Goal: Information Seeking & Learning: Check status

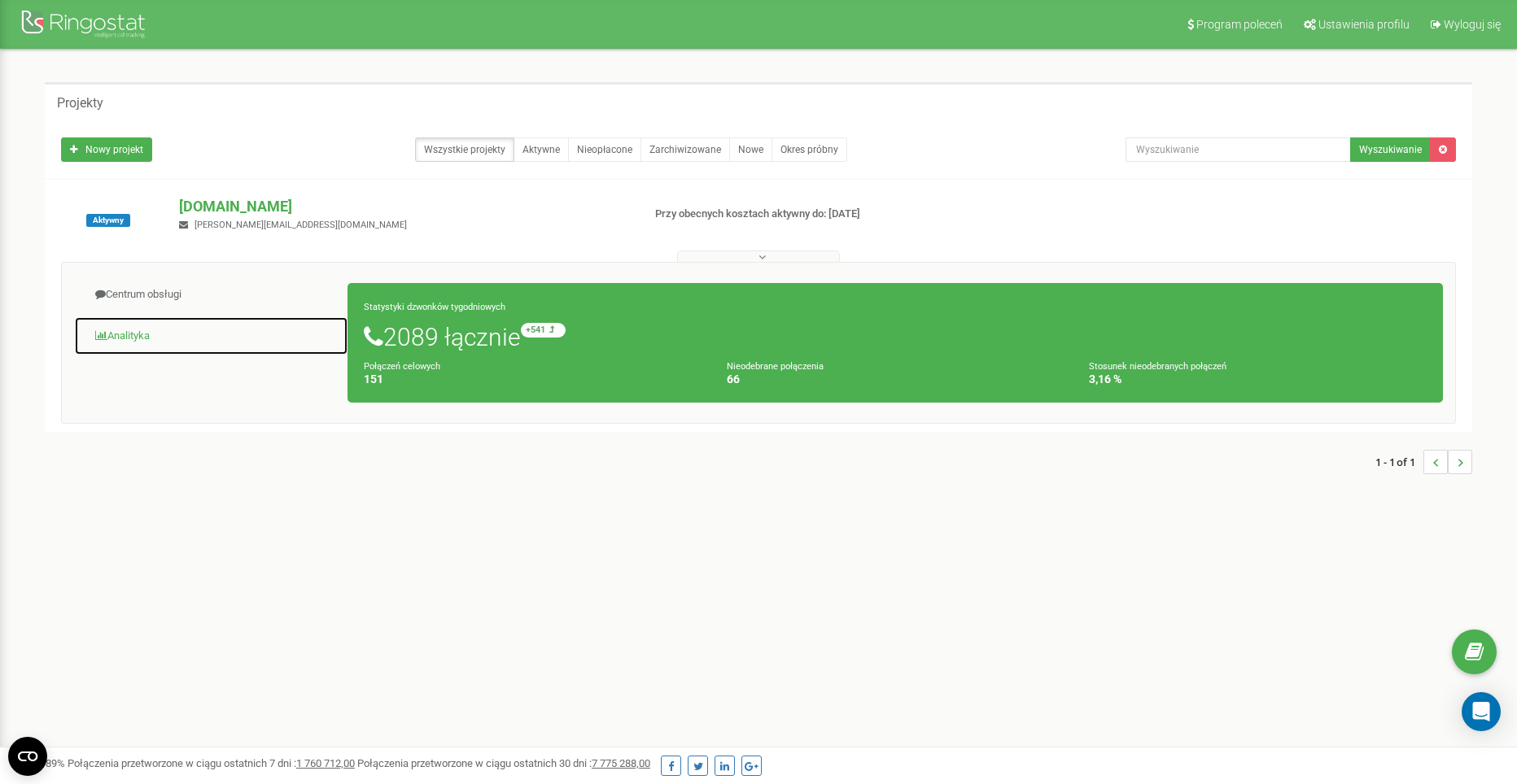
click at [92, 319] on link "Analityka" at bounding box center [211, 336] width 274 height 40
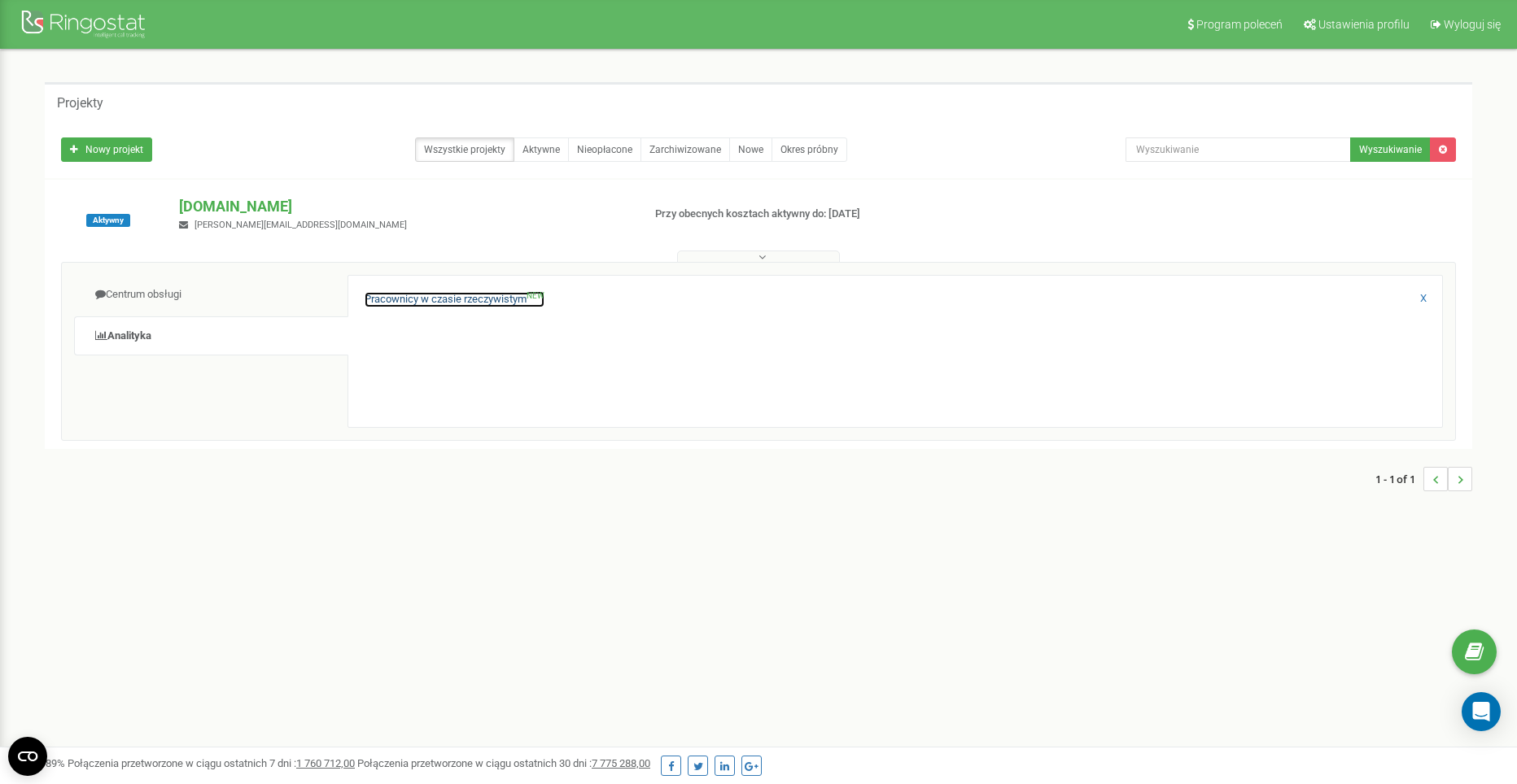
click at [425, 300] on link "Pracownicy w czasie rzeczywistym NEW" at bounding box center [454, 300] width 180 height 16
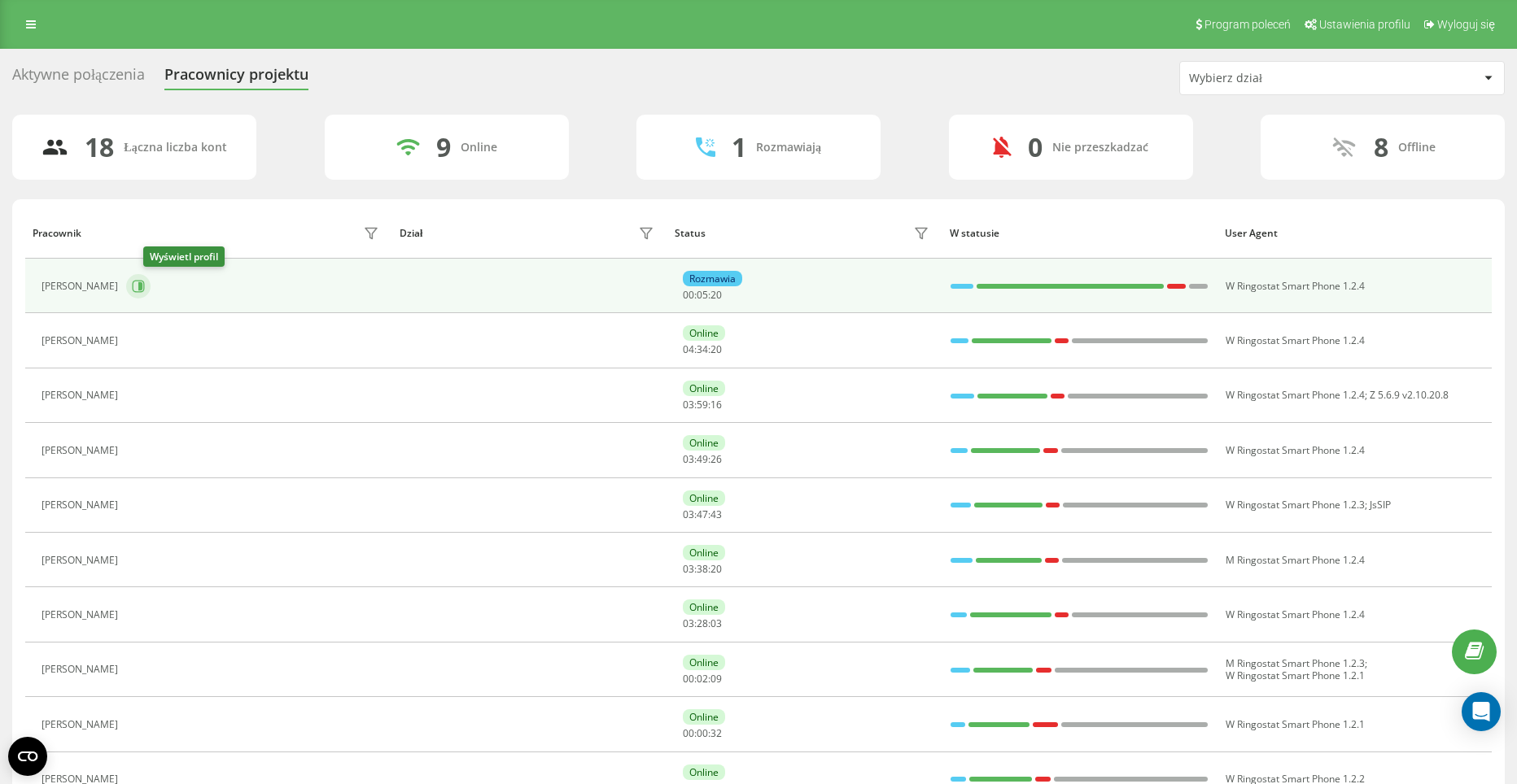
click at [145, 287] on icon at bounding box center [139, 287] width 13 height 13
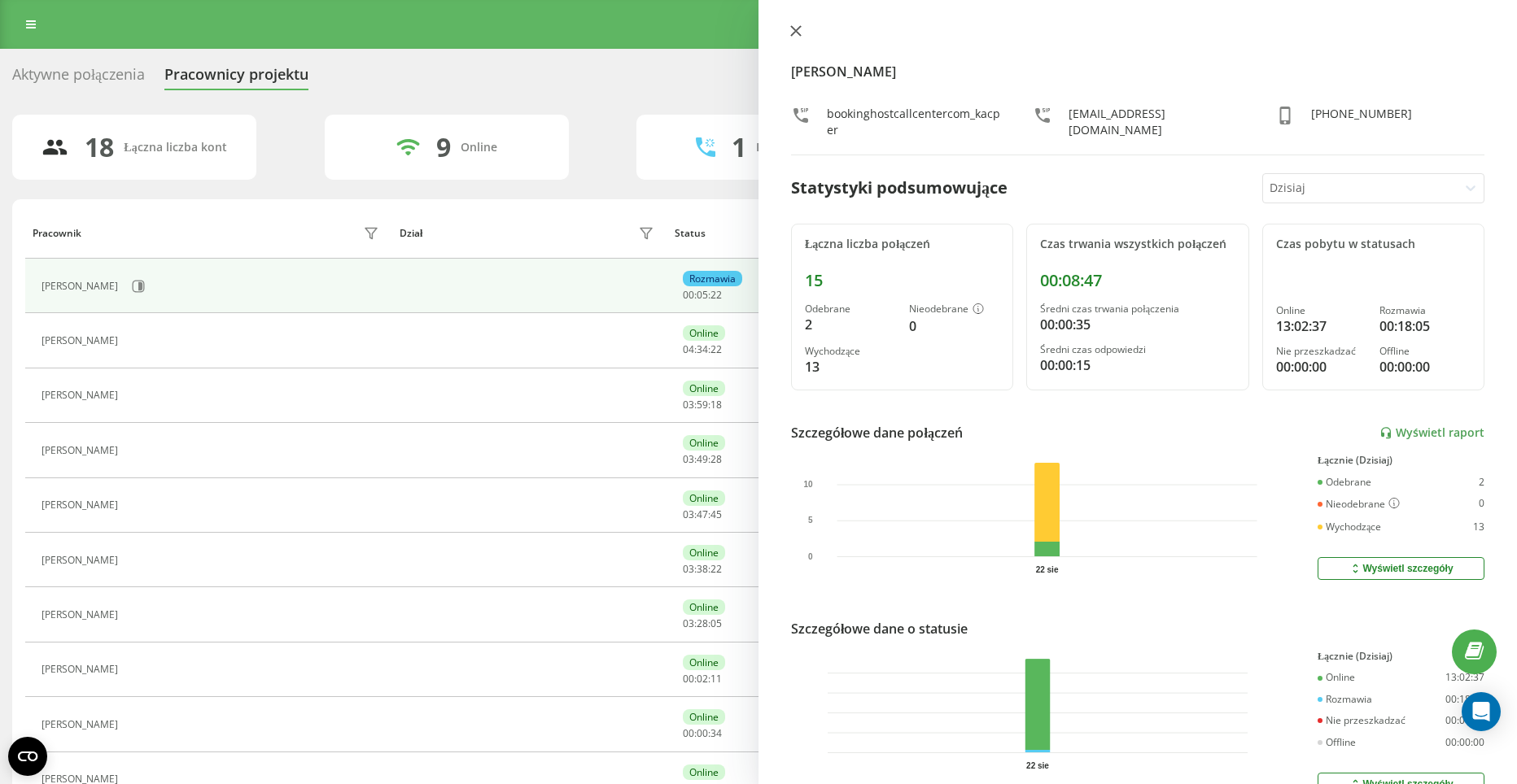
click at [800, 30] on icon at bounding box center [796, 31] width 11 height 11
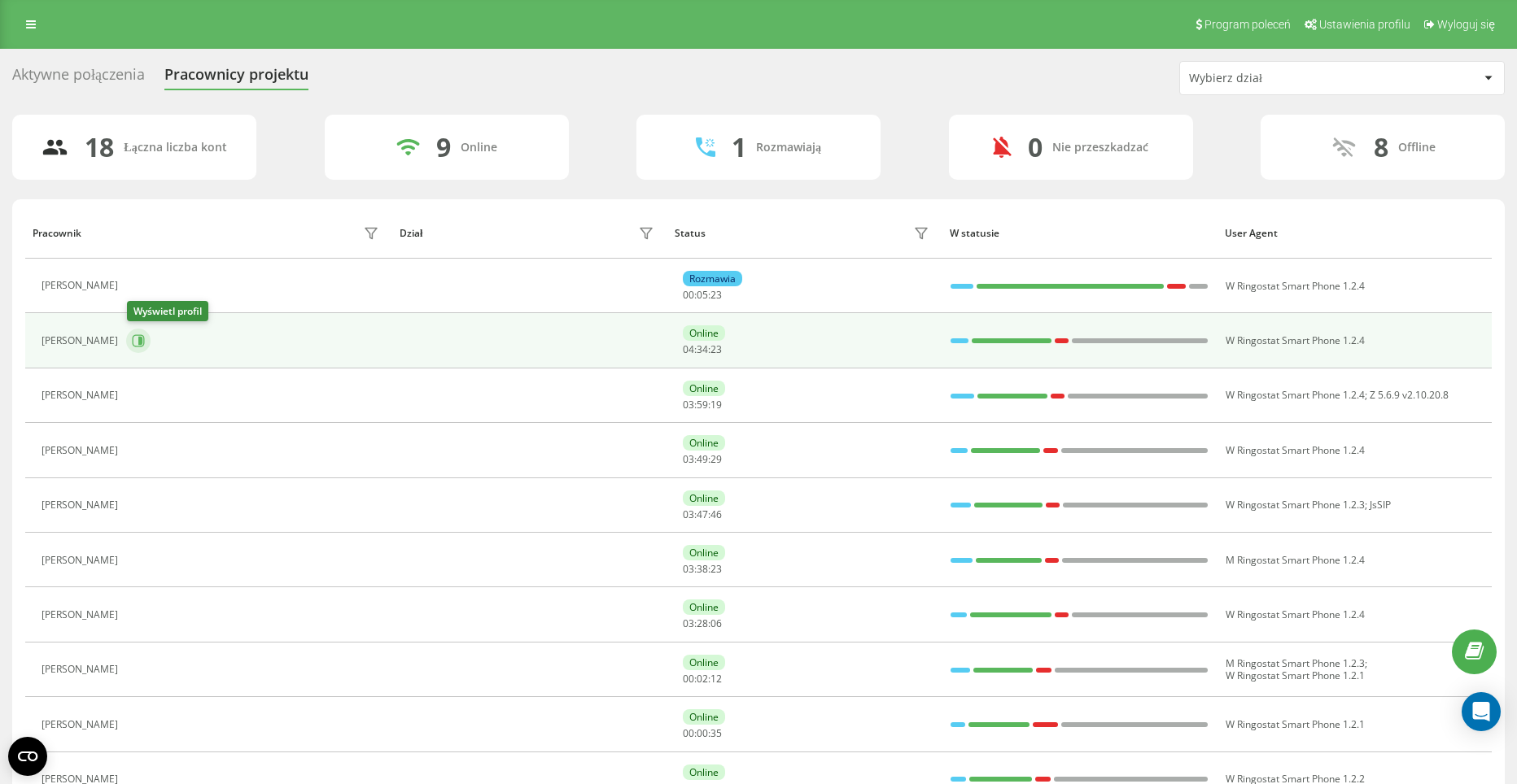
click at [138, 344] on icon at bounding box center [139, 341] width 13 height 13
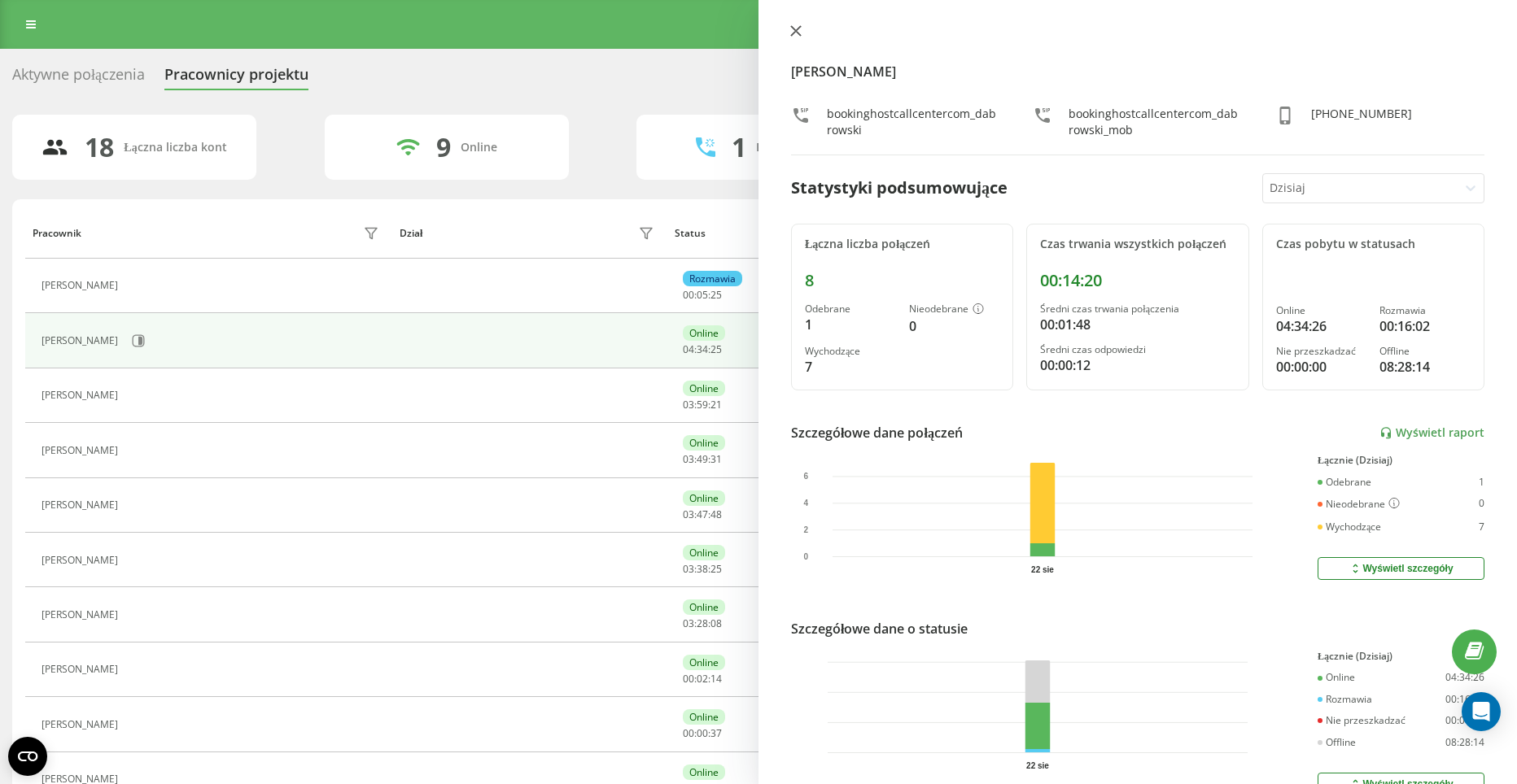
click at [793, 25] on button at bounding box center [796, 32] width 21 height 16
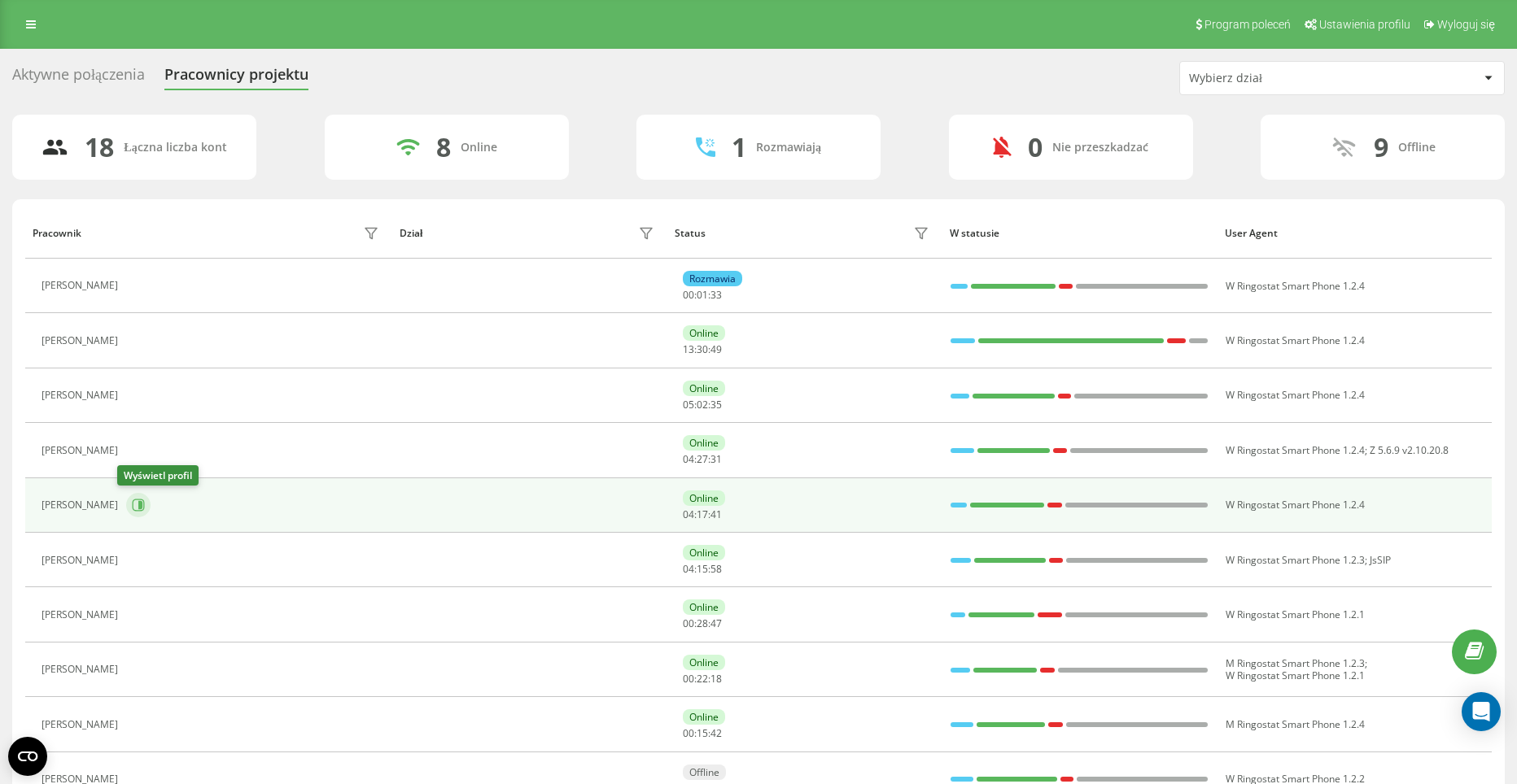
click at [138, 503] on icon at bounding box center [140, 505] width 4 height 8
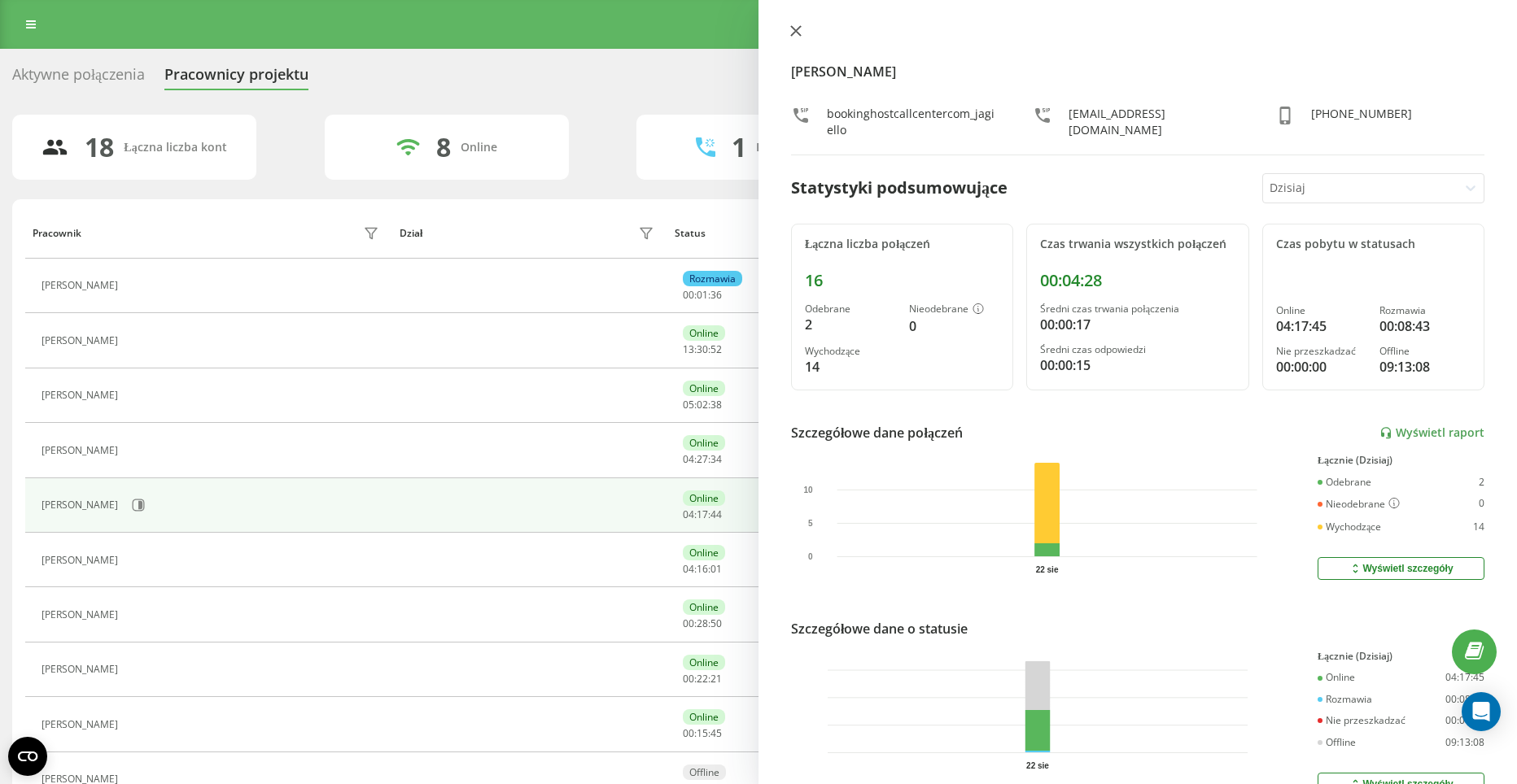
click at [793, 32] on icon at bounding box center [796, 31] width 11 height 11
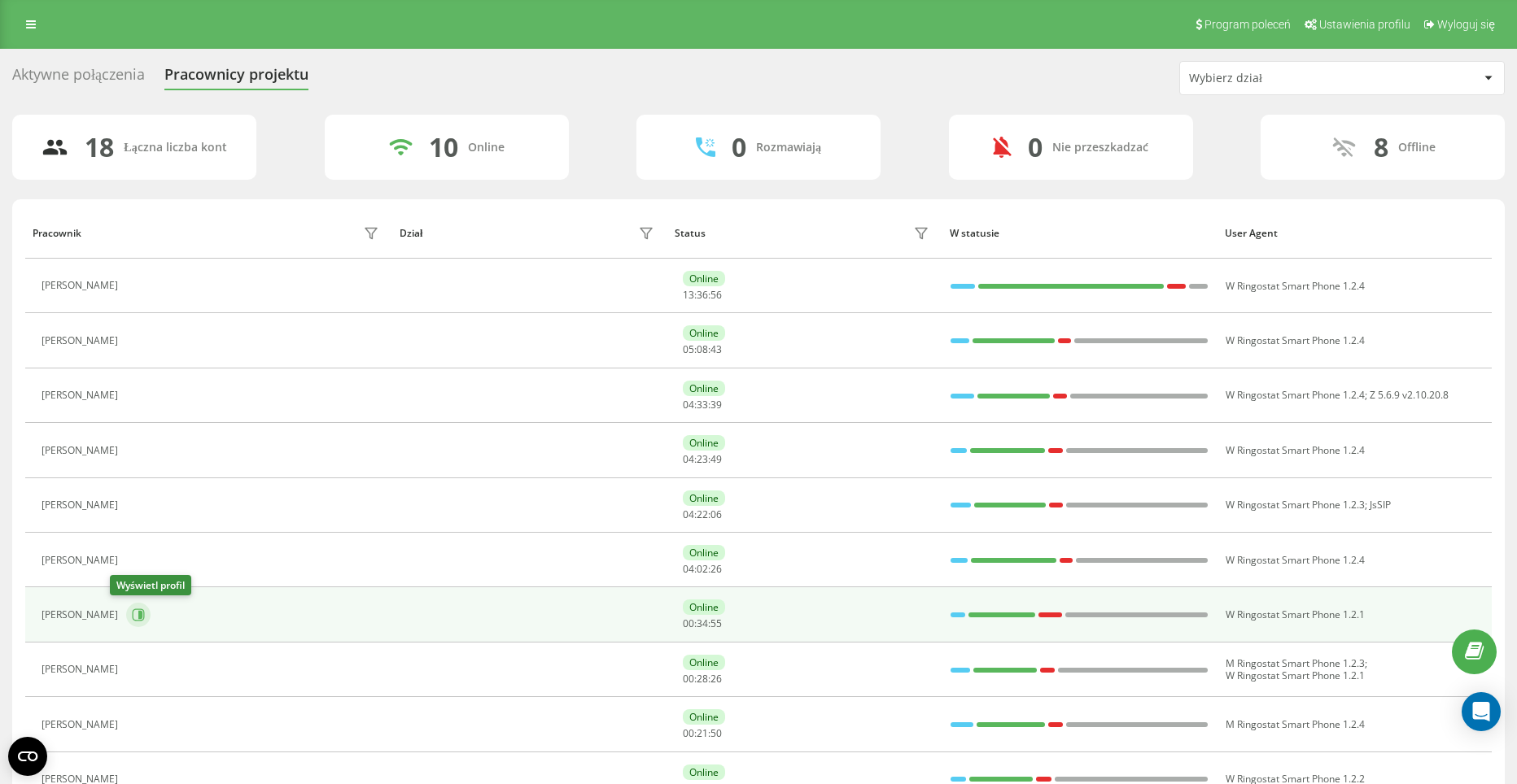
click at [132, 609] on icon at bounding box center [138, 615] width 12 height 12
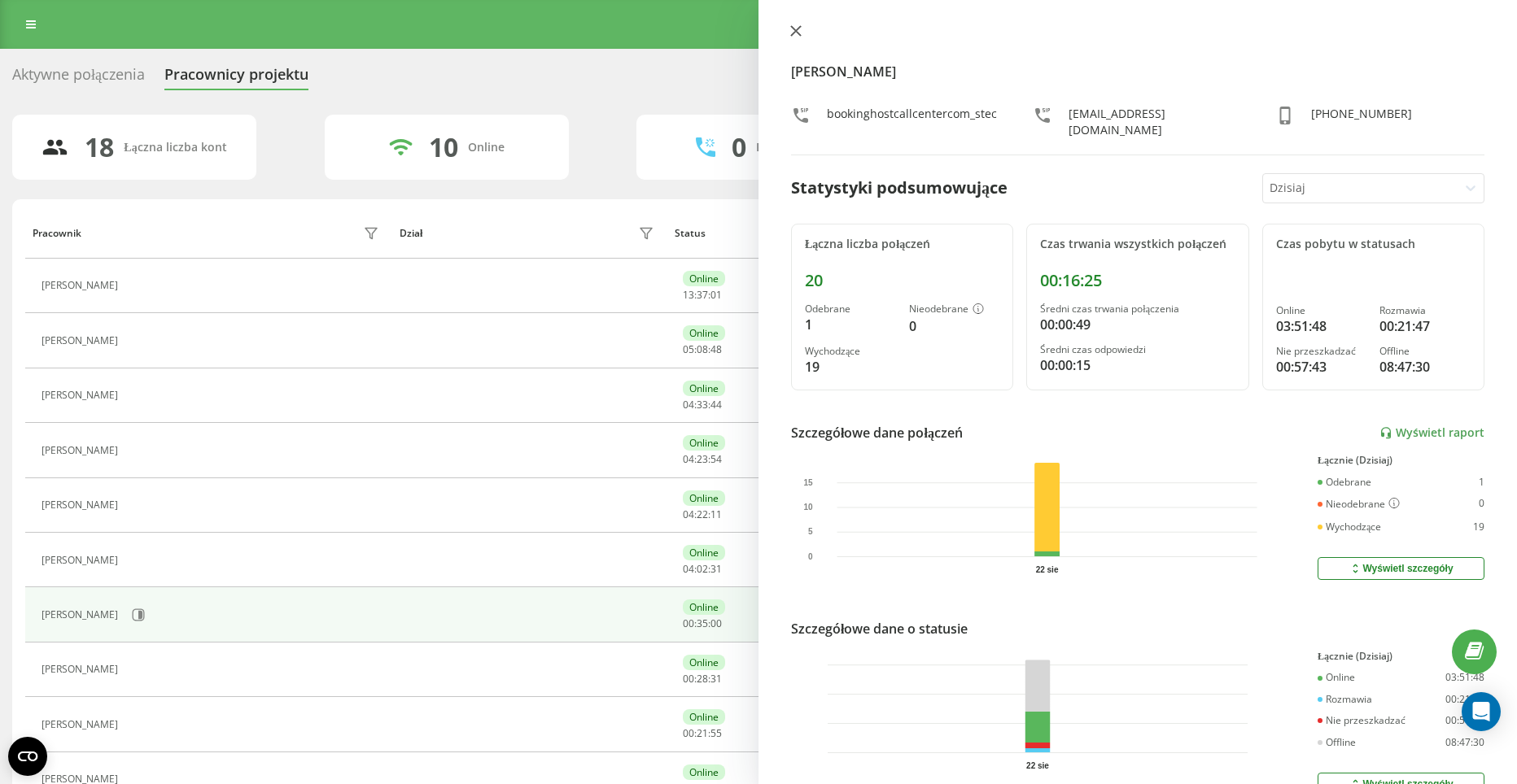
click at [785, 25] on button at bounding box center [796, 32] width 21 height 16
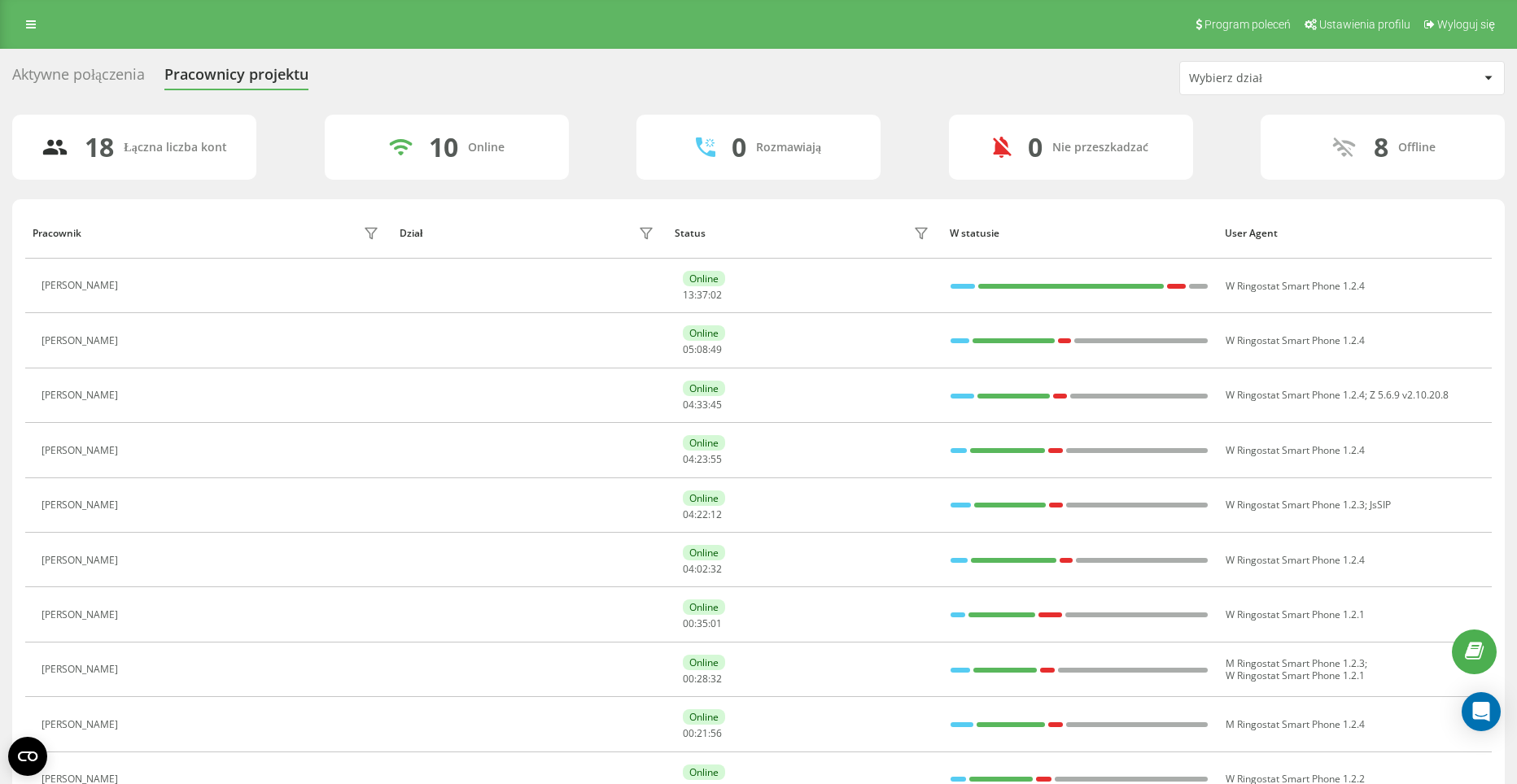
click at [142, 506] on icon at bounding box center [136, 505] width 13 height 13
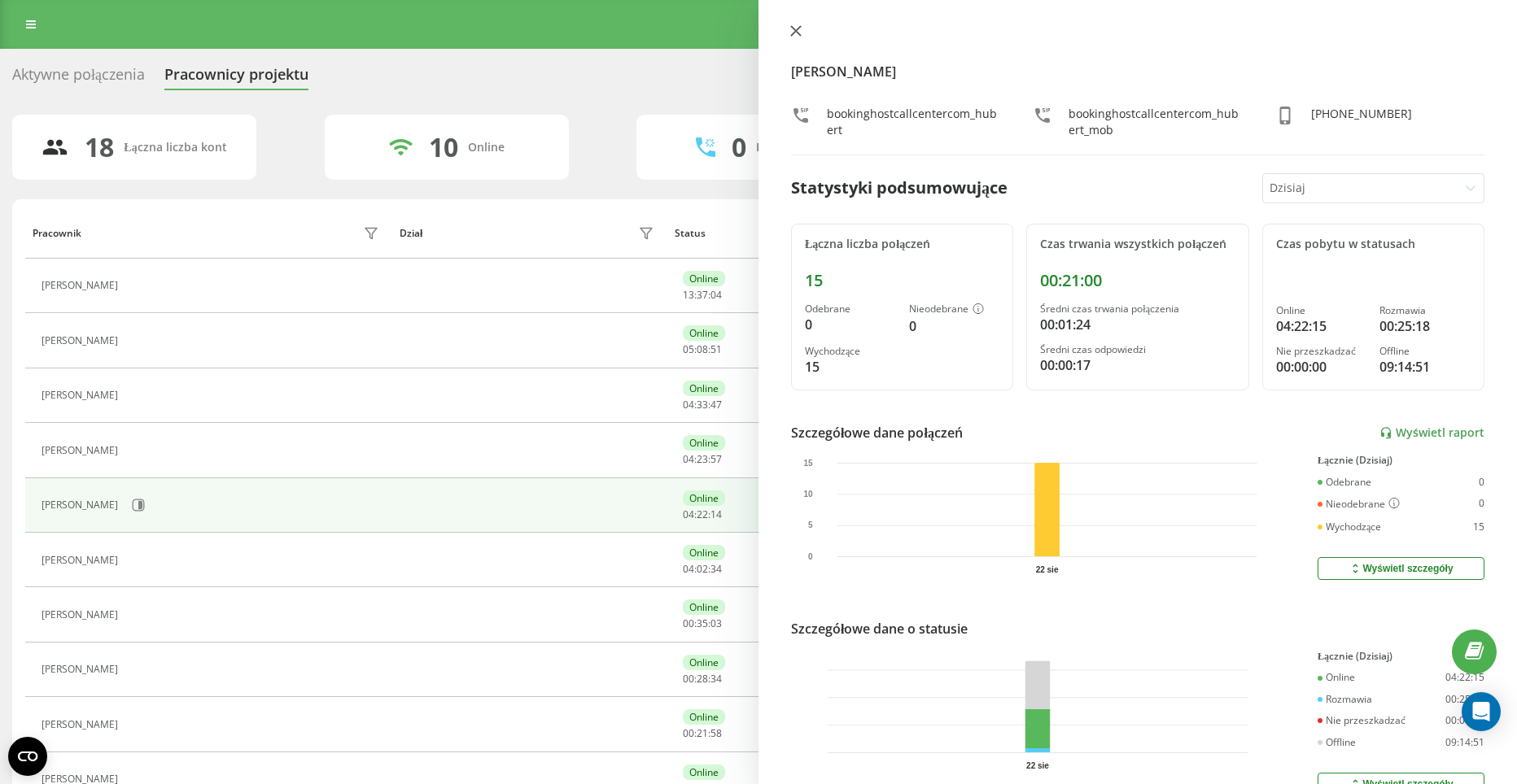
click at [801, 30] on icon at bounding box center [796, 31] width 11 height 11
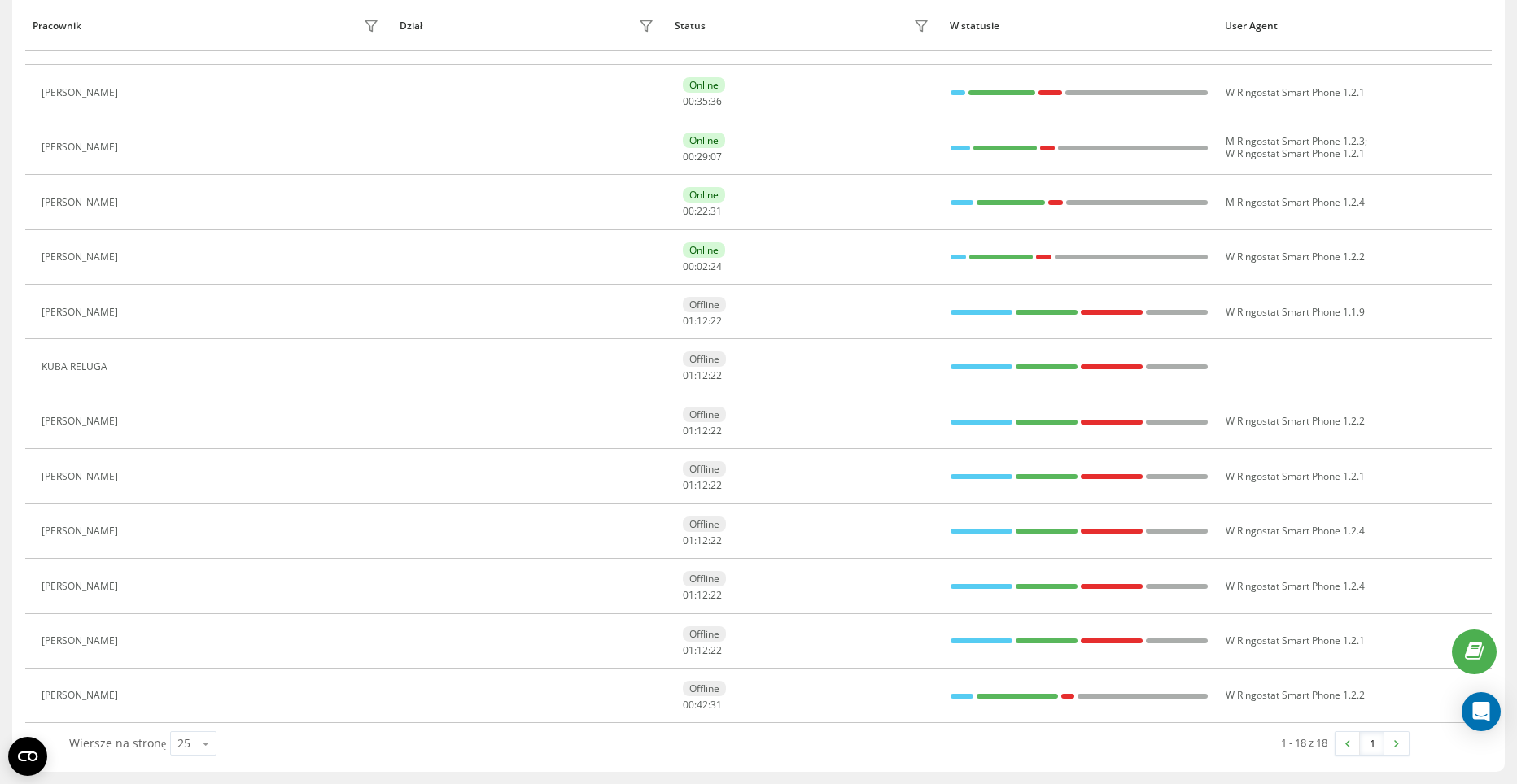
scroll to position [303, 0]
